Goal: Find specific page/section: Find specific page/section

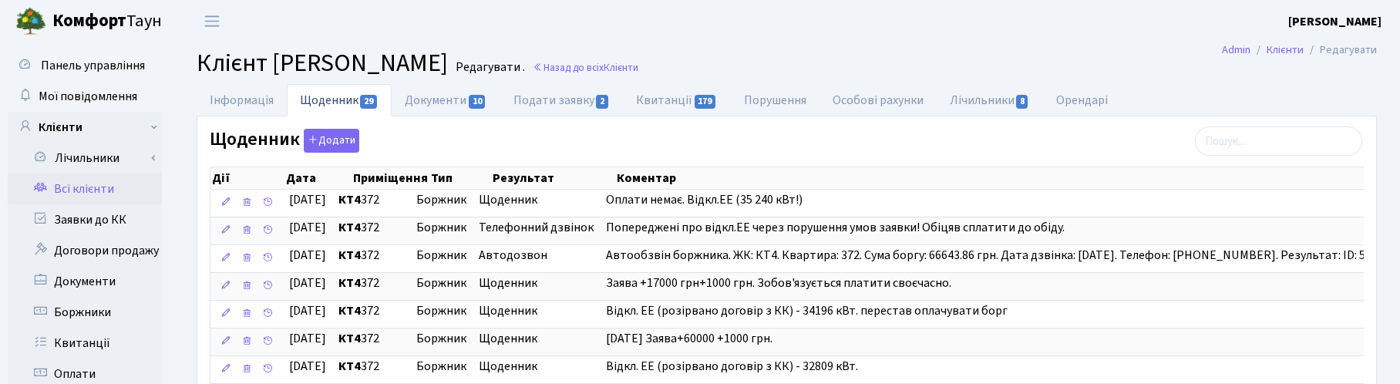
select select "25"
click at [90, 187] on link "Всі клієнти" at bounding box center [85, 188] width 154 height 31
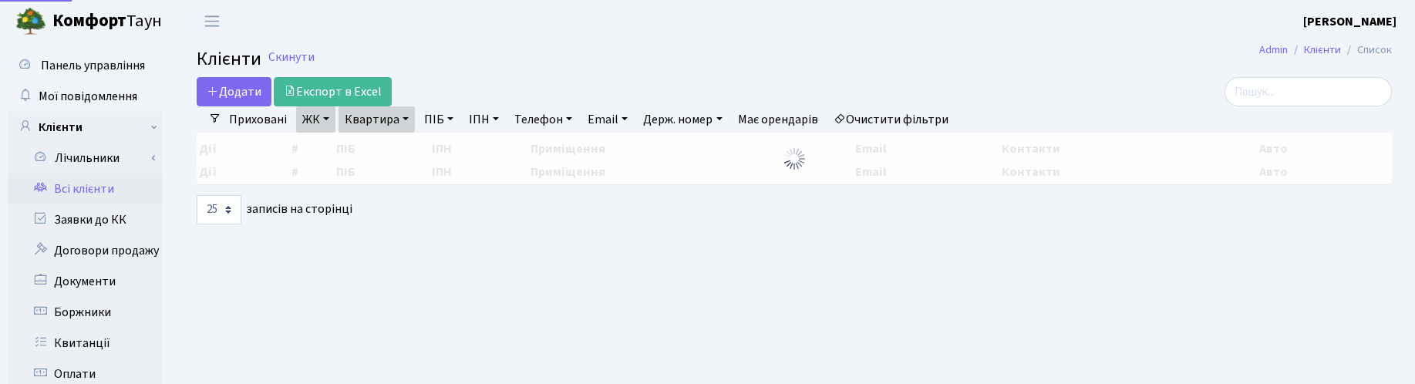
select select "25"
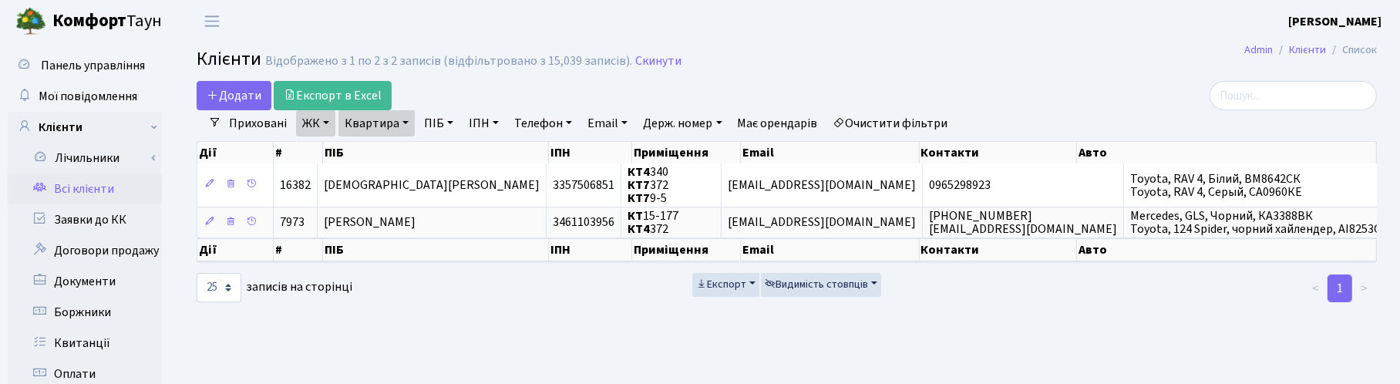
drag, startPoint x: 654, startPoint y: 62, endPoint x: 619, endPoint y: 72, distance: 36.1
click at [654, 62] on link "Скинути" at bounding box center [658, 61] width 46 height 15
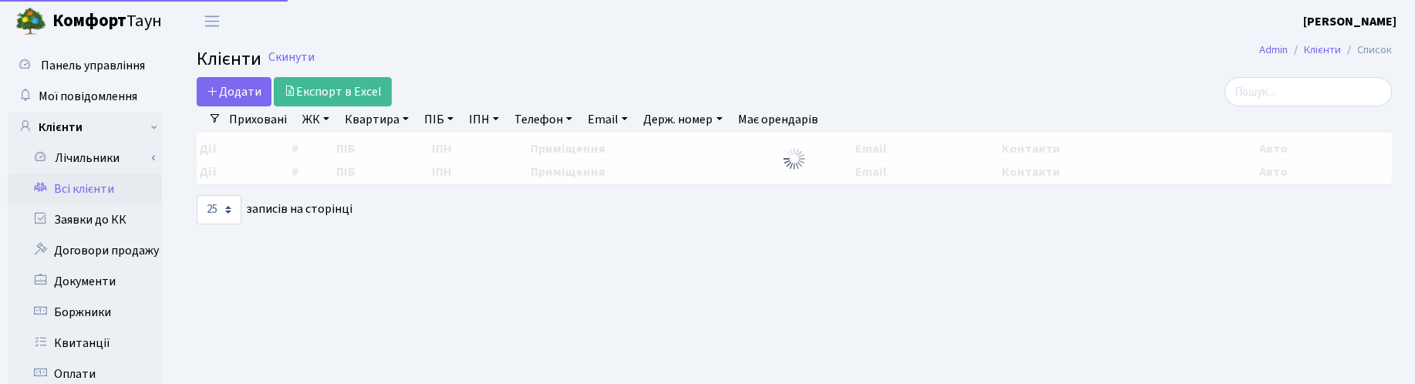
select select "25"
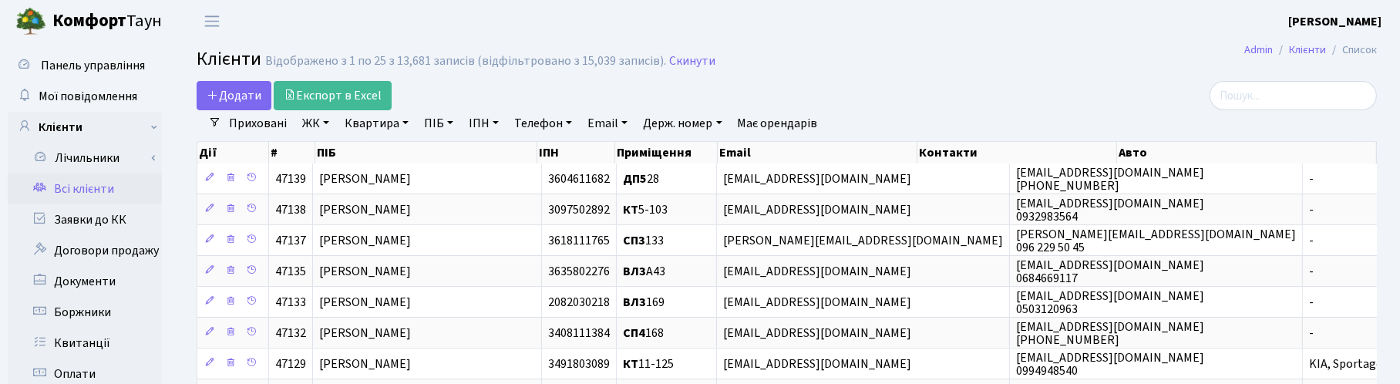
click at [672, 123] on link "Держ. номер" at bounding box center [682, 123] width 91 height 26
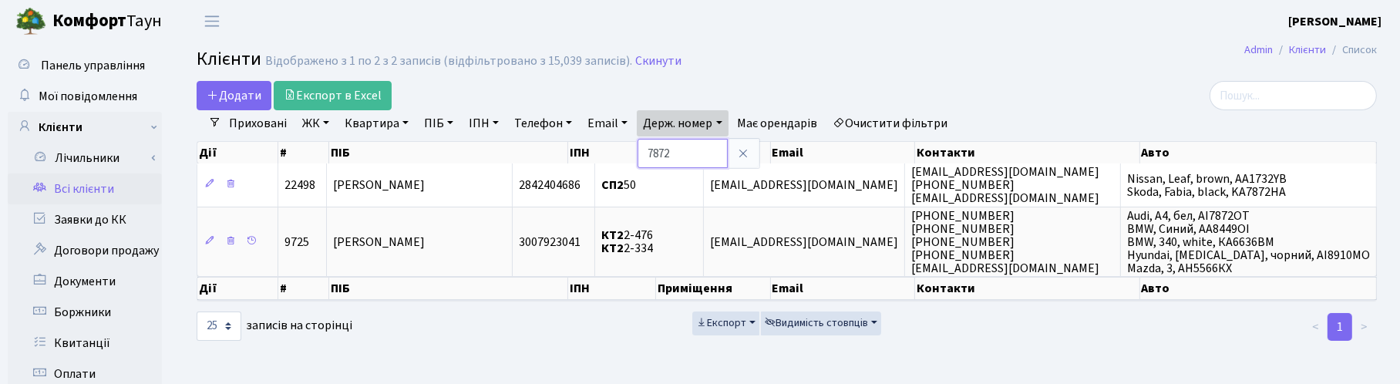
click at [648, 151] on input "7872" at bounding box center [683, 153] width 90 height 29
type input "КА7872"
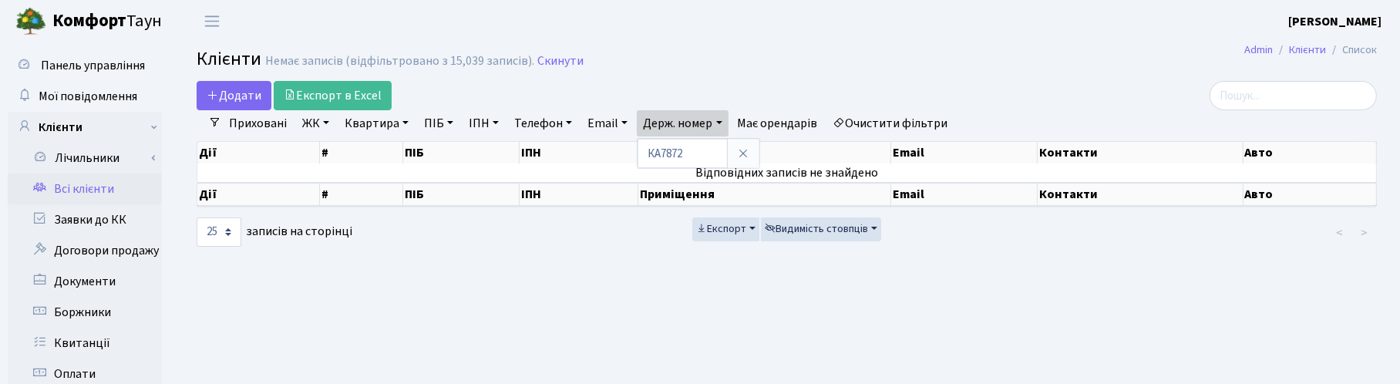
click at [635, 332] on main "Admin Клієнти Список Клієнти Немає записів (відфільтровано з 15,039 записів). С…" at bounding box center [786, 389] width 1227 height 694
